Goal: Transaction & Acquisition: Purchase product/service

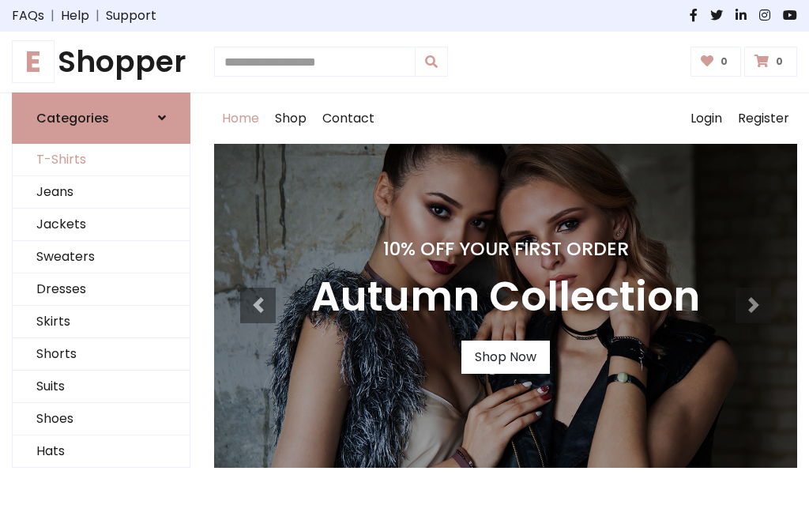
click at [101, 160] on link "T-Shirts" at bounding box center [101, 160] width 177 height 32
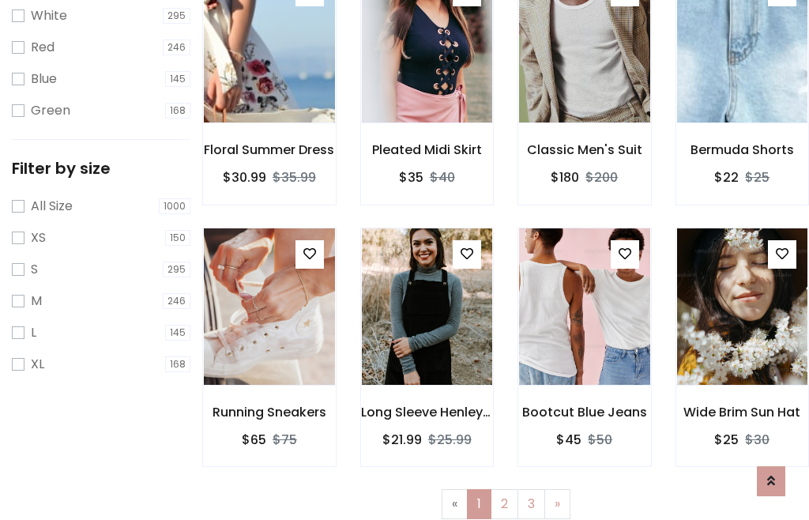
scroll to position [28, 0]
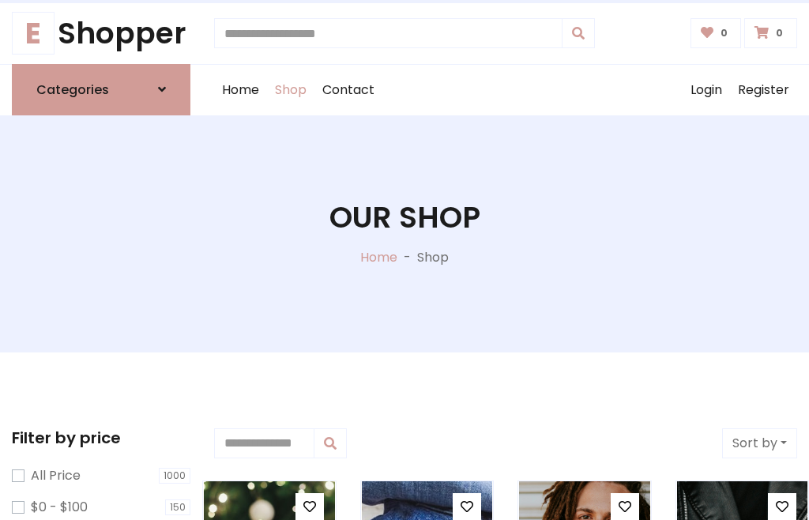
click at [404, 233] on h1 "Our Shop" at bounding box center [404, 218] width 151 height 36
click at [506, 89] on div "Home Shop Contact Log out Login Register" at bounding box center [505, 90] width 583 height 51
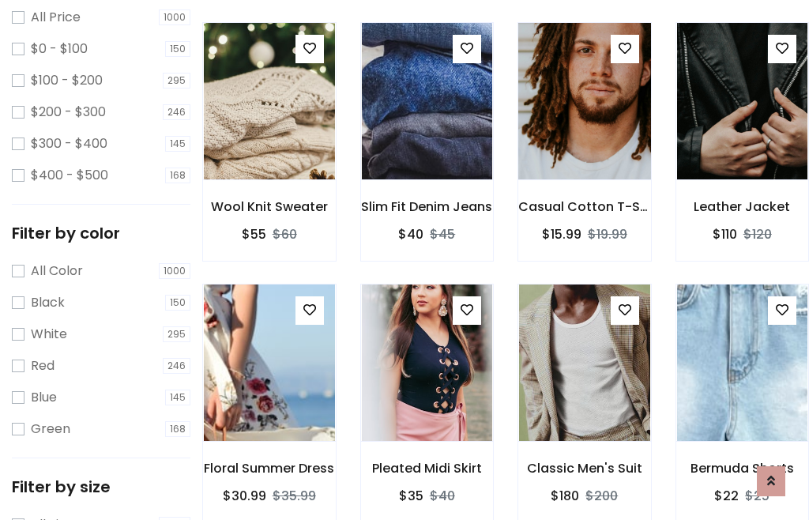
click at [584, 130] on img at bounding box center [584, 101] width 157 height 379
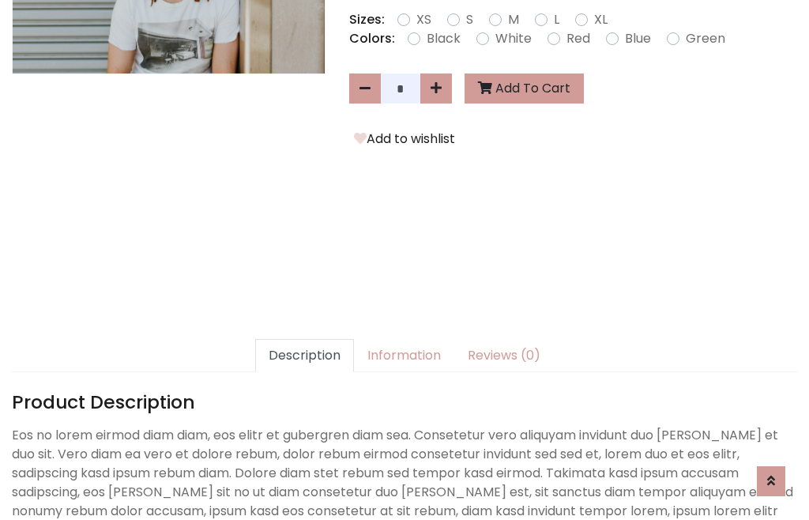
scroll to position [386, 0]
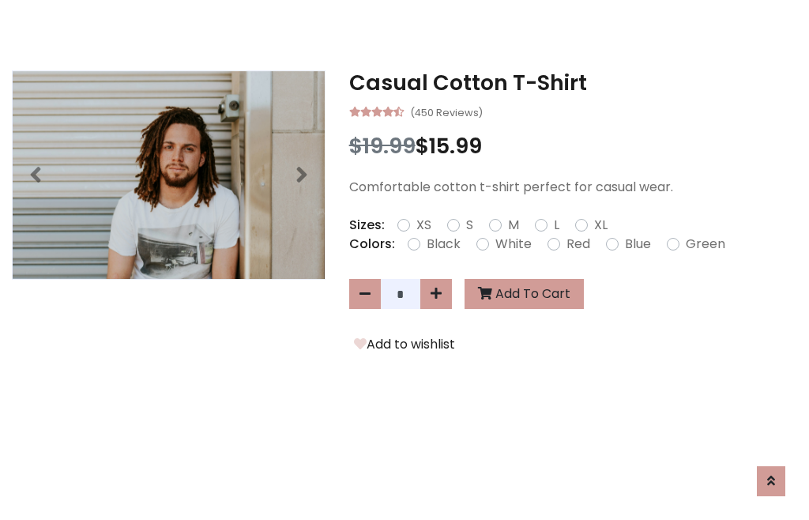
click at [573, 82] on h3 "Casual Cotton T-Shirt" at bounding box center [573, 82] width 448 height 25
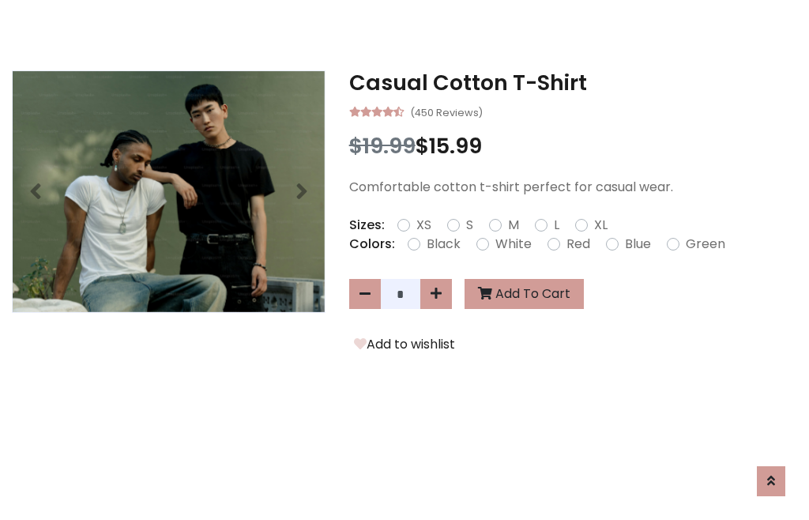
click at [573, 82] on h3 "Casual Cotton T-Shirt" at bounding box center [573, 82] width 448 height 25
